Goal: Information Seeking & Learning: Understand process/instructions

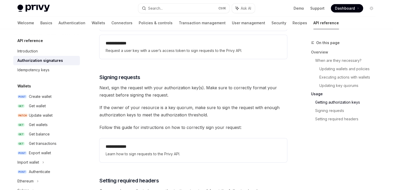
scroll to position [792, 0]
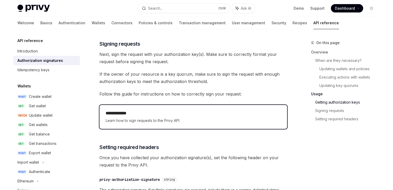
click at [197, 119] on span "Learn how to sign requests to the Privy API." at bounding box center [193, 120] width 175 height 6
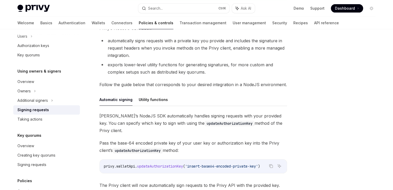
scroll to position [61, 0]
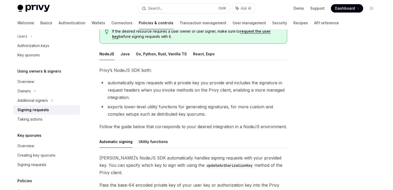
type textarea "*"
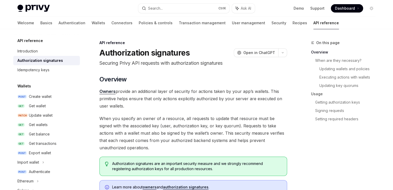
drag, startPoint x: 156, startPoint y: 119, endPoint x: 144, endPoint y: 141, distance: 24.1
click at [157, 119] on span "When you specify an owner of a resource, all requests to update that resource m…" at bounding box center [194, 133] width 188 height 36
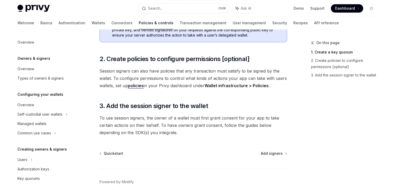
scroll to position [142, 0]
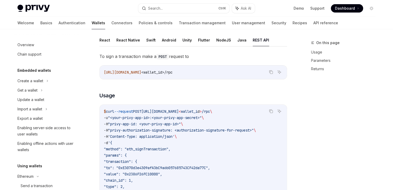
scroll to position [85, 0]
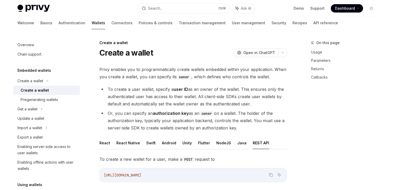
scroll to position [519, 0]
